Goal: Task Accomplishment & Management: Manage account settings

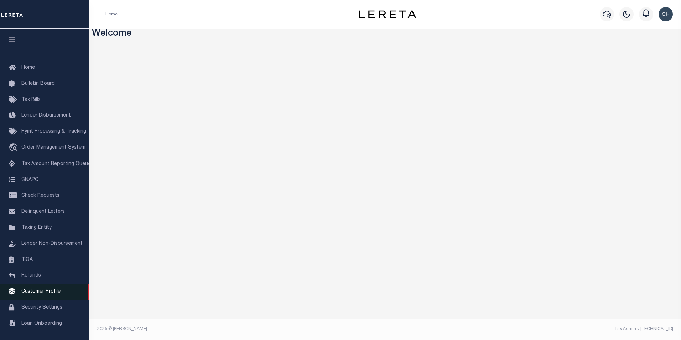
click at [33, 294] on span "Customer Profile" at bounding box center [40, 291] width 39 height 5
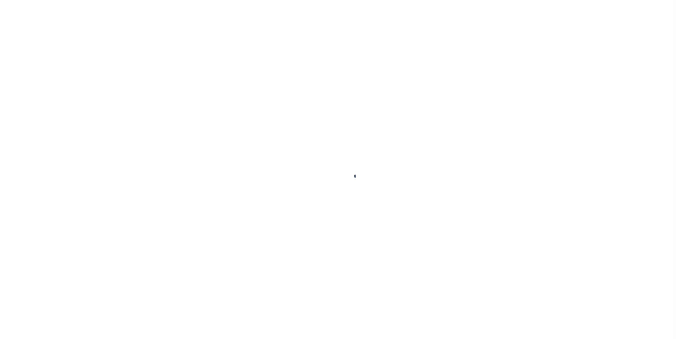
scroll to position [7, 0]
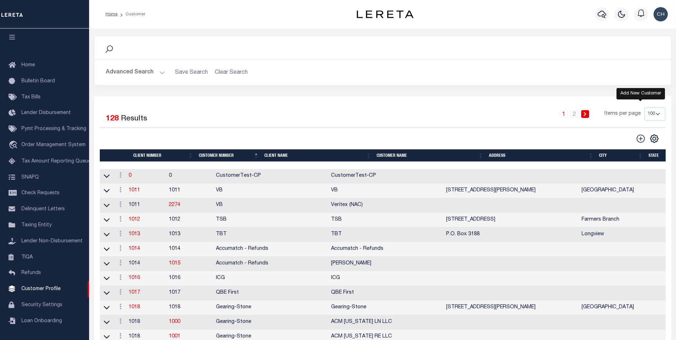
click at [641, 140] on icon at bounding box center [640, 138] width 9 height 9
type input "0"
checkbox input "false"
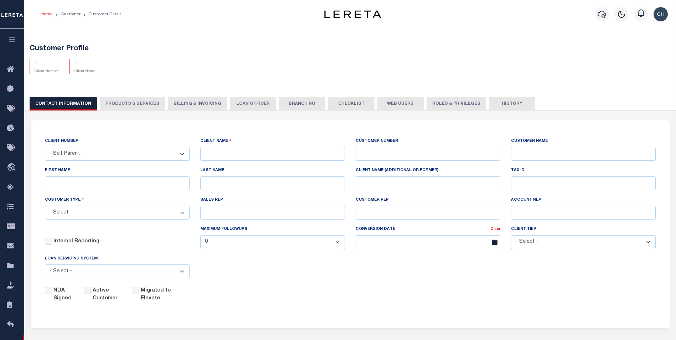
click at [100, 156] on select "- Self Parent - 1011 1012 1013 1014 1016 1017 1018 1019 1035 1036 1037 1038 104…" at bounding box center [117, 154] width 145 height 14
click at [219, 149] on input "text" at bounding box center [272, 154] width 145 height 14
click at [206, 155] on input "text" at bounding box center [272, 154] width 145 height 14
click at [67, 11] on li "Customer" at bounding box center [67, 14] width 28 height 6
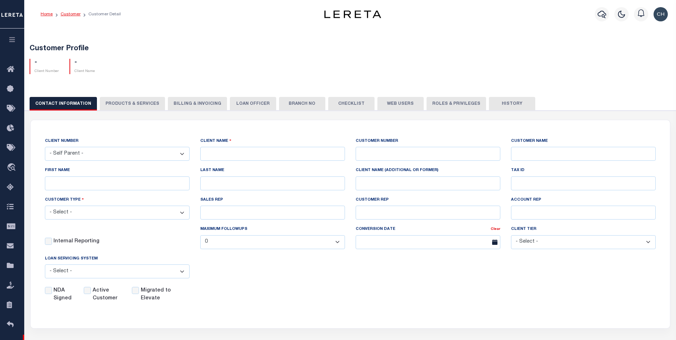
click at [72, 12] on link "Customer" at bounding box center [71, 14] width 20 height 4
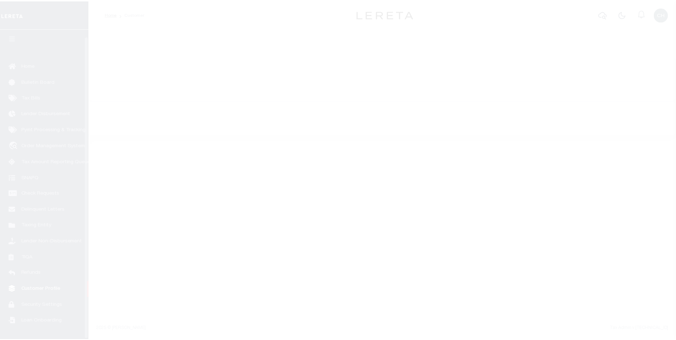
scroll to position [7, 0]
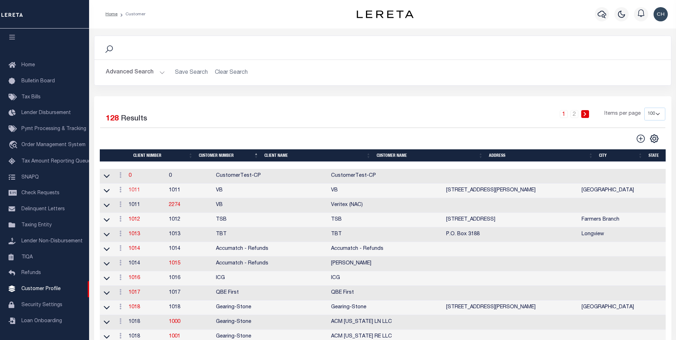
click at [140, 191] on link "1011" at bounding box center [134, 190] width 11 height 5
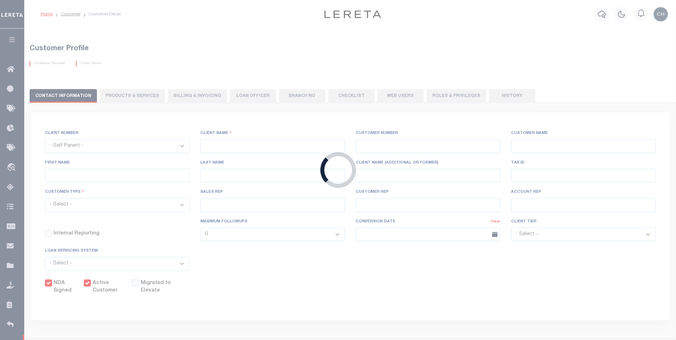
select select
type input "VB"
type input "1011"
type input "VB"
type input "Guy"
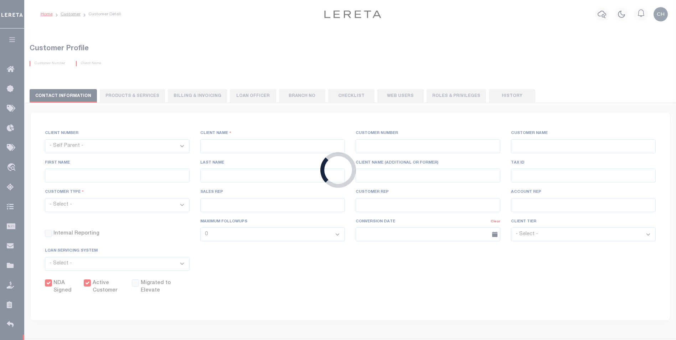
type input "Madison"
select select "Mixed Portfolio"
type input "Paula Kitchens"
type input "Beth Wiebe"
type input "11/17/2022"
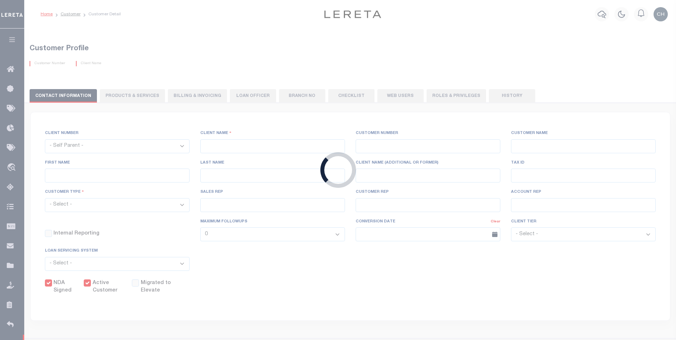
select select "Tier 3"
checkbox input "true"
select select
type textarea "$5 parcel fee for each parcel greater than 4."
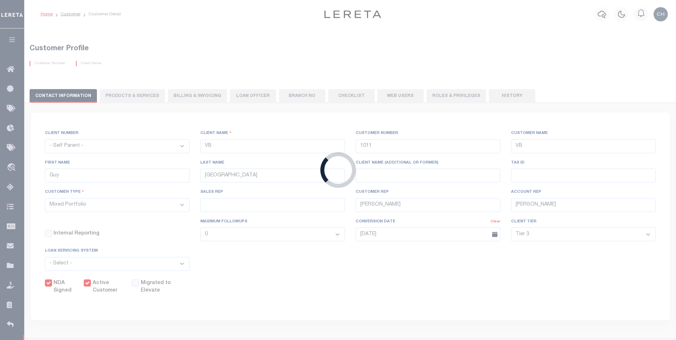
type input "0"
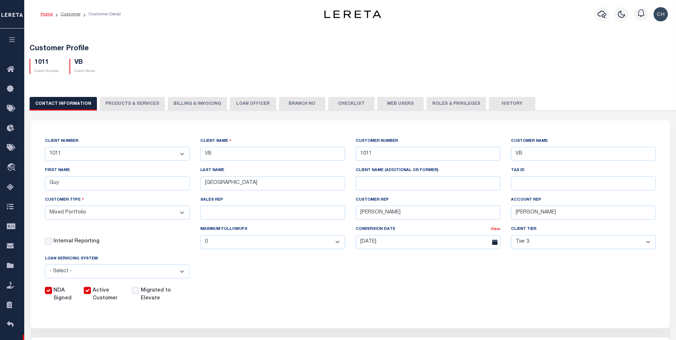
click at [129, 104] on button "PRODUCTS & SERVICES" at bounding box center [132, 104] width 65 height 14
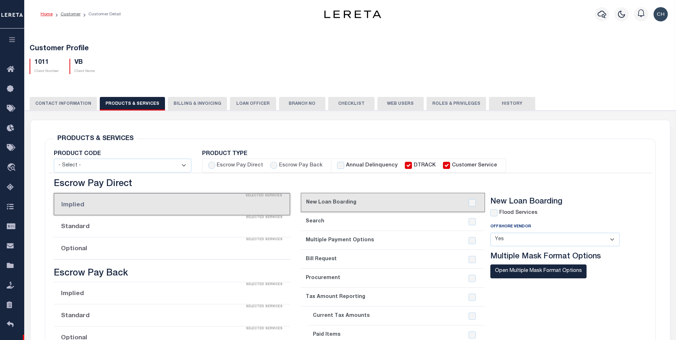
select select "STX"
radio input "true"
checkbox input "true"
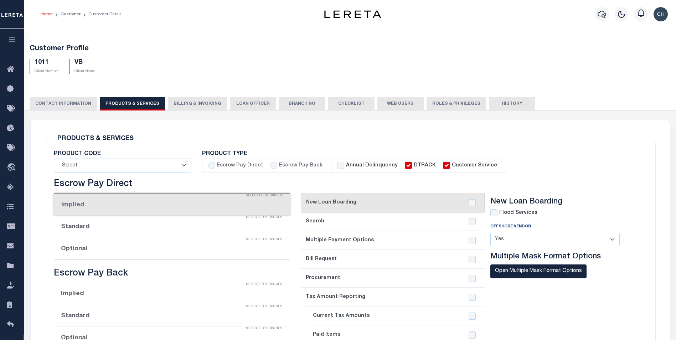
checkbox input "true"
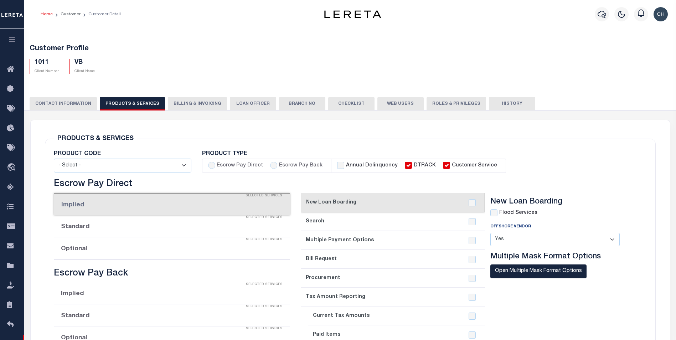
checkbox input "true"
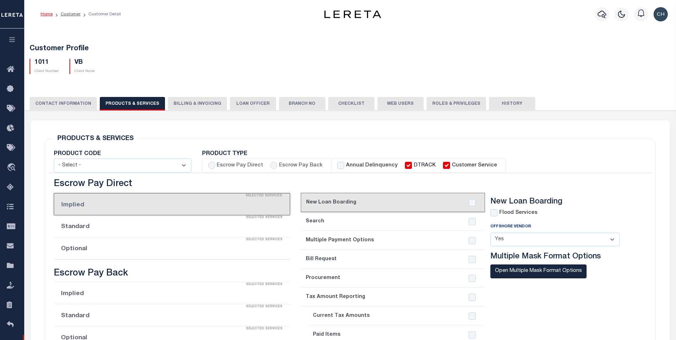
checkbox input "true"
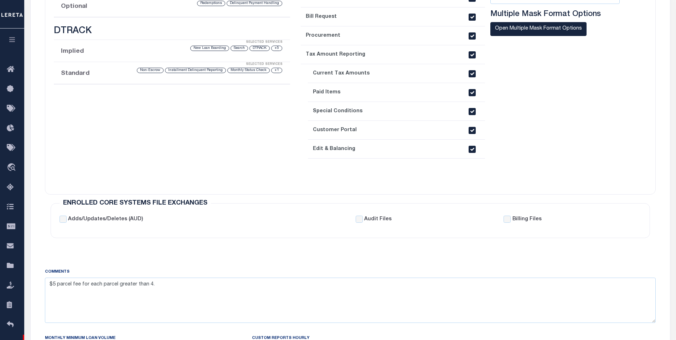
scroll to position [143, 0]
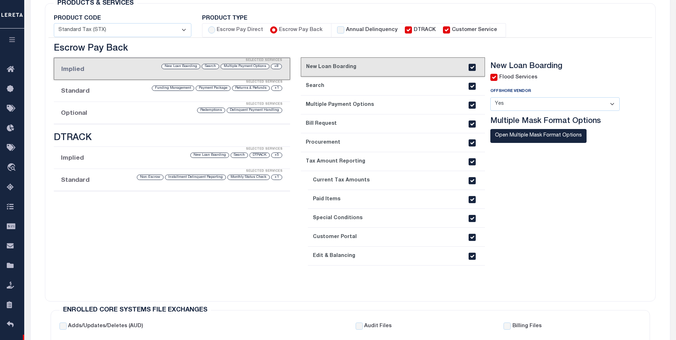
click at [80, 117] on li "Optional Selected Services Delinquent Payment Handling Redemptions" at bounding box center [172, 113] width 236 height 22
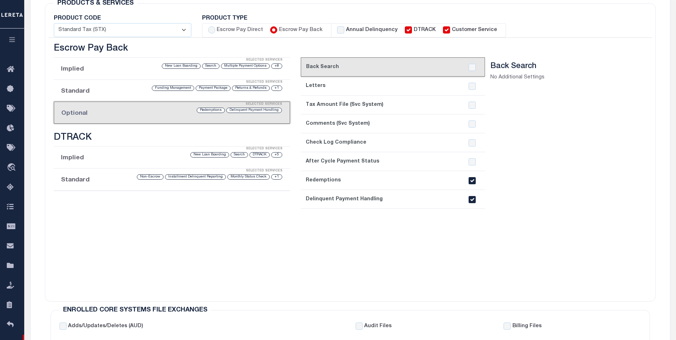
click at [470, 201] on input "checkbox" at bounding box center [472, 199] width 7 height 7
checkbox input "false"
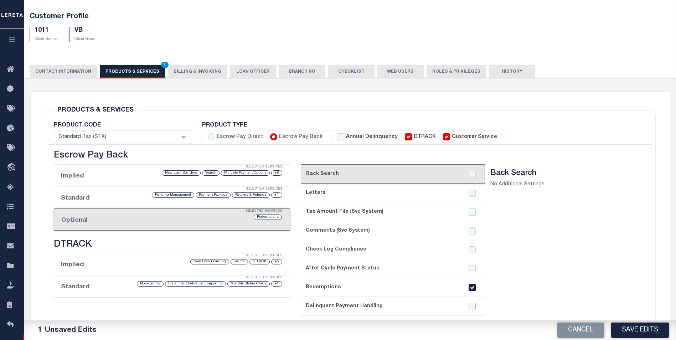
scroll to position [0, 0]
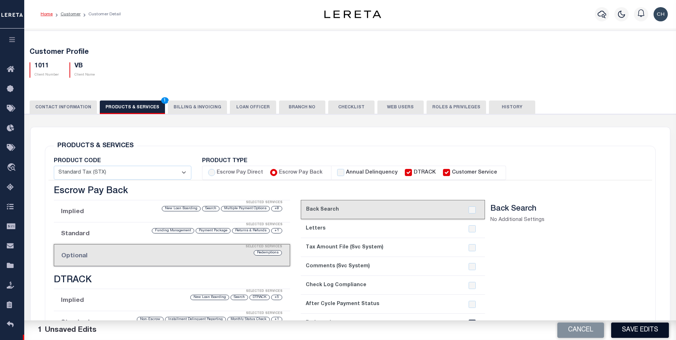
click at [639, 333] on button "Save Edits" at bounding box center [640, 329] width 58 height 15
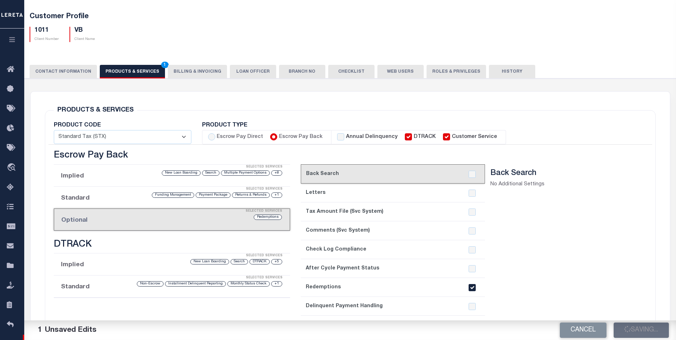
scroll to position [107, 0]
